Goal: Navigation & Orientation: Understand site structure

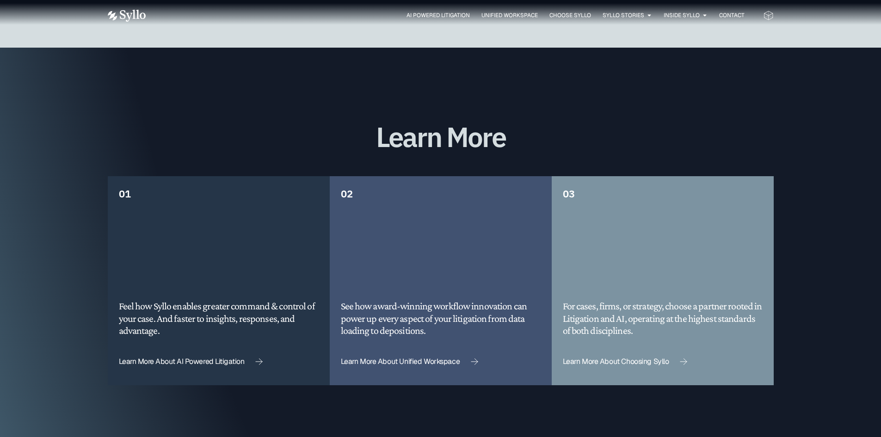
scroll to position [2344, 0]
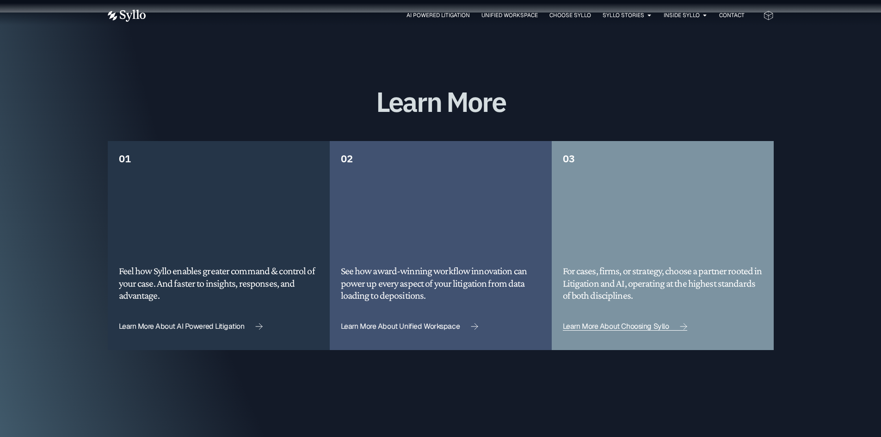
click at [650, 323] on span "Learn More About Choosing Syllo" at bounding box center [616, 326] width 106 height 7
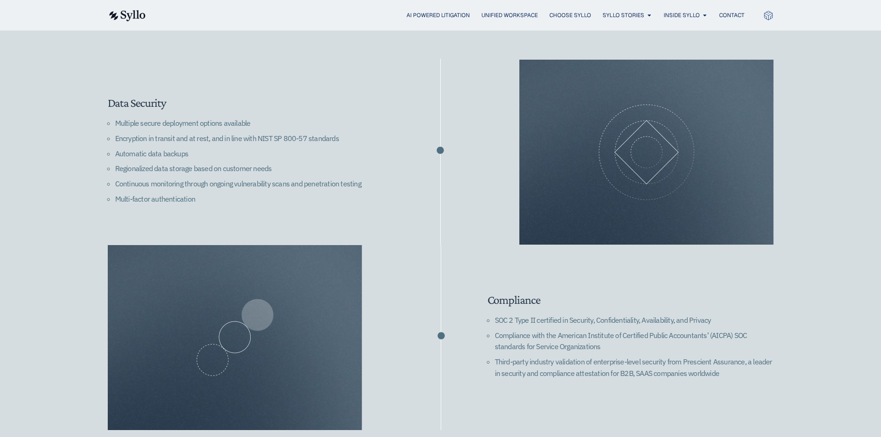
scroll to position [1320, 0]
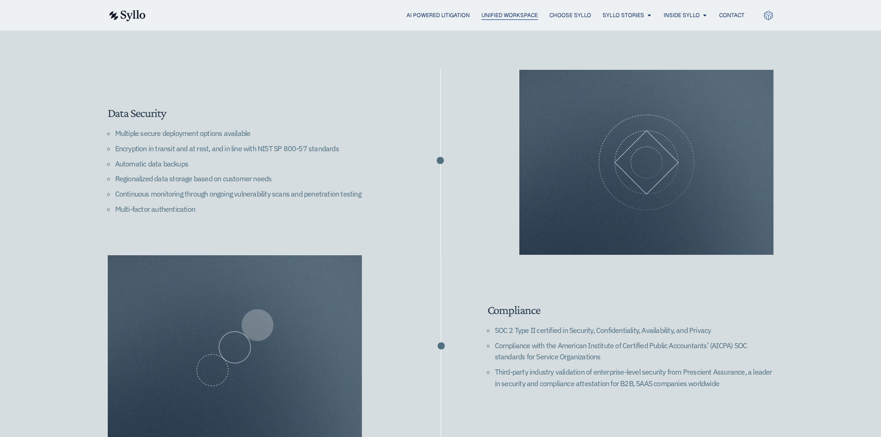
click at [486, 14] on span "Unified Workspace" at bounding box center [510, 15] width 56 height 8
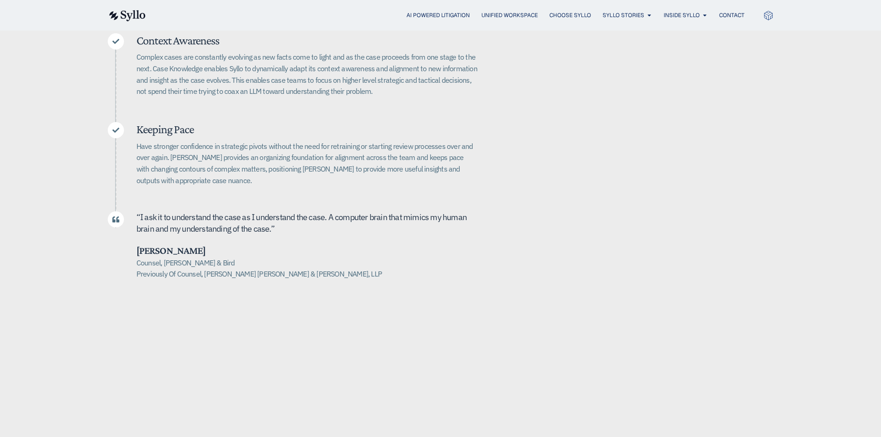
scroll to position [494, 0]
